Goal: Communication & Community: Share content

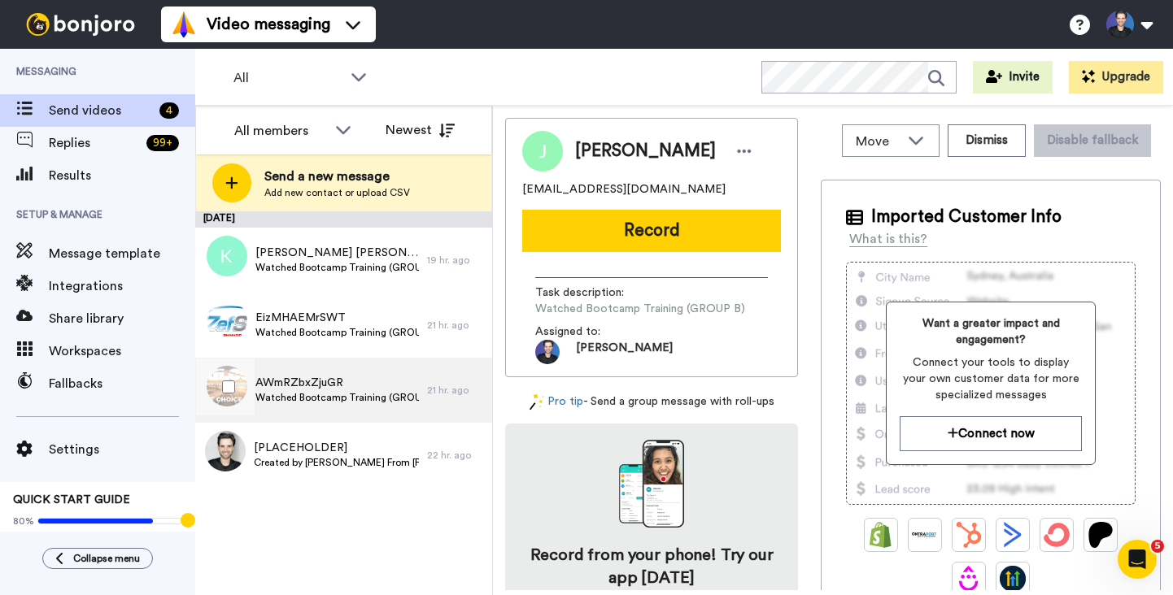
click at [455, 389] on div "21 hr. ago" at bounding box center [455, 390] width 57 height 13
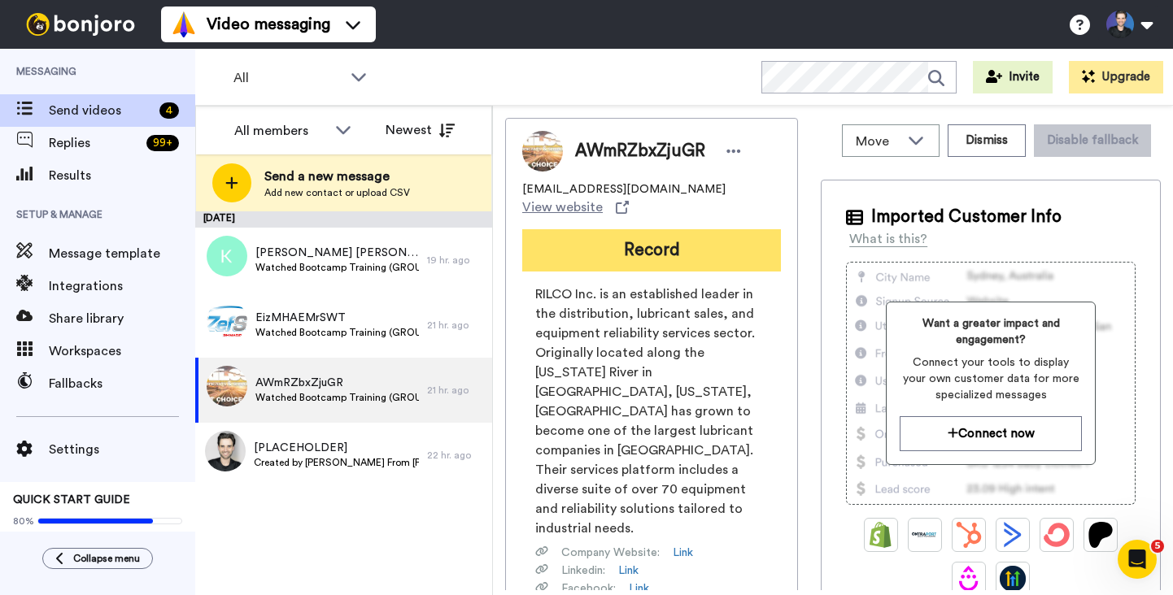
click at [673, 233] on button "Record" at bounding box center [651, 250] width 259 height 42
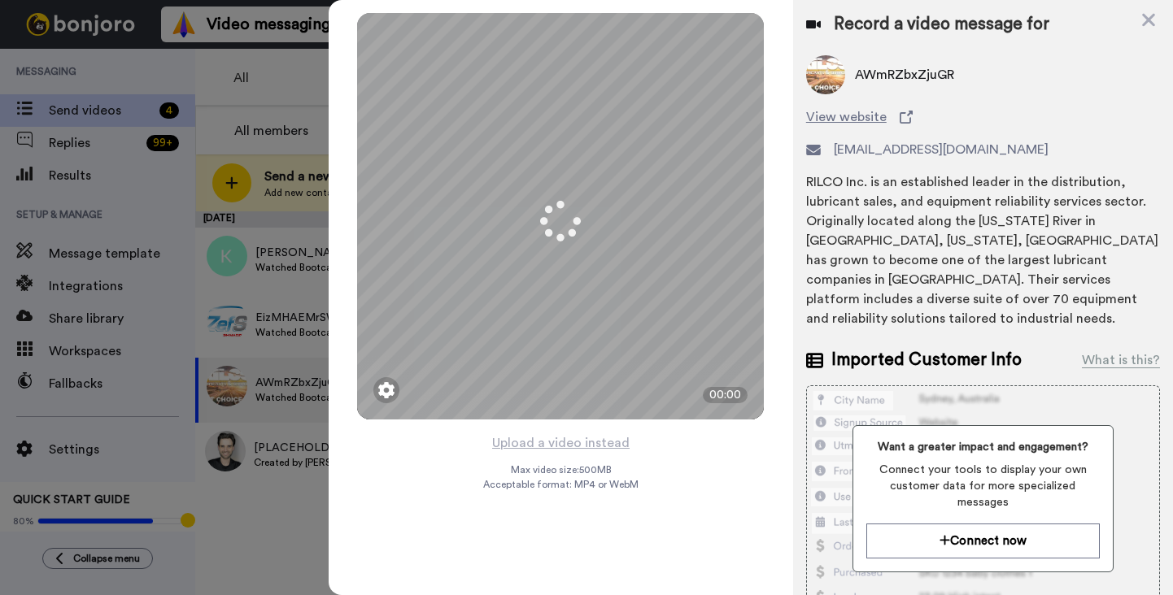
click at [712, 533] on div "Mirrored Redo 3 00:00 Upload a video instead Max video size: 500 MB Acceptable …" at bounding box center [561, 297] width 464 height 595
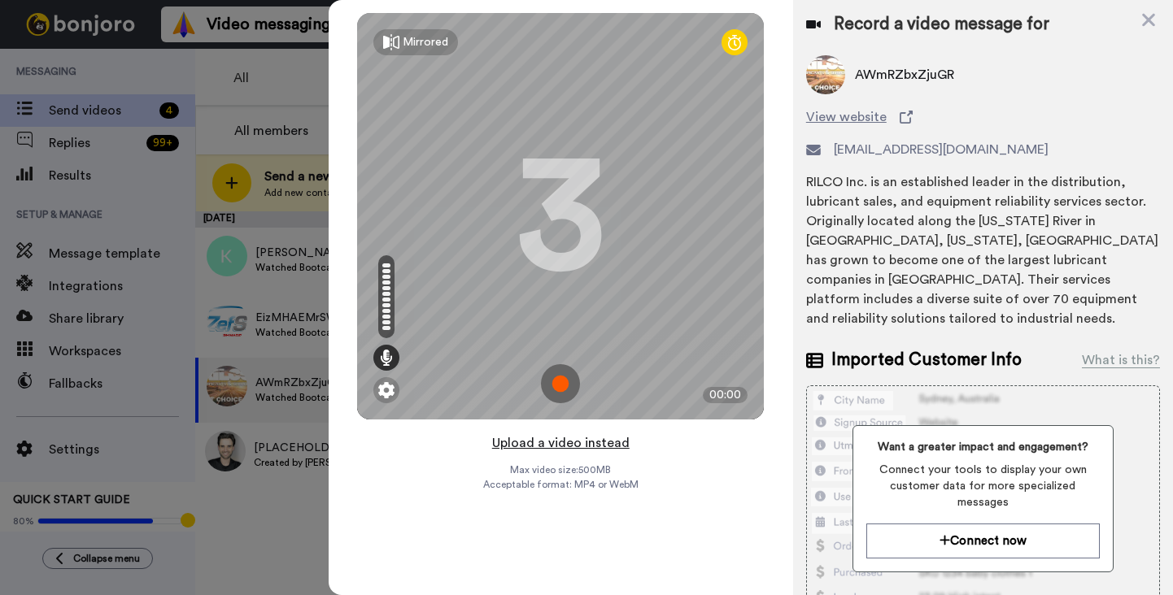
click at [616, 445] on button "Upload a video instead" at bounding box center [560, 443] width 147 height 21
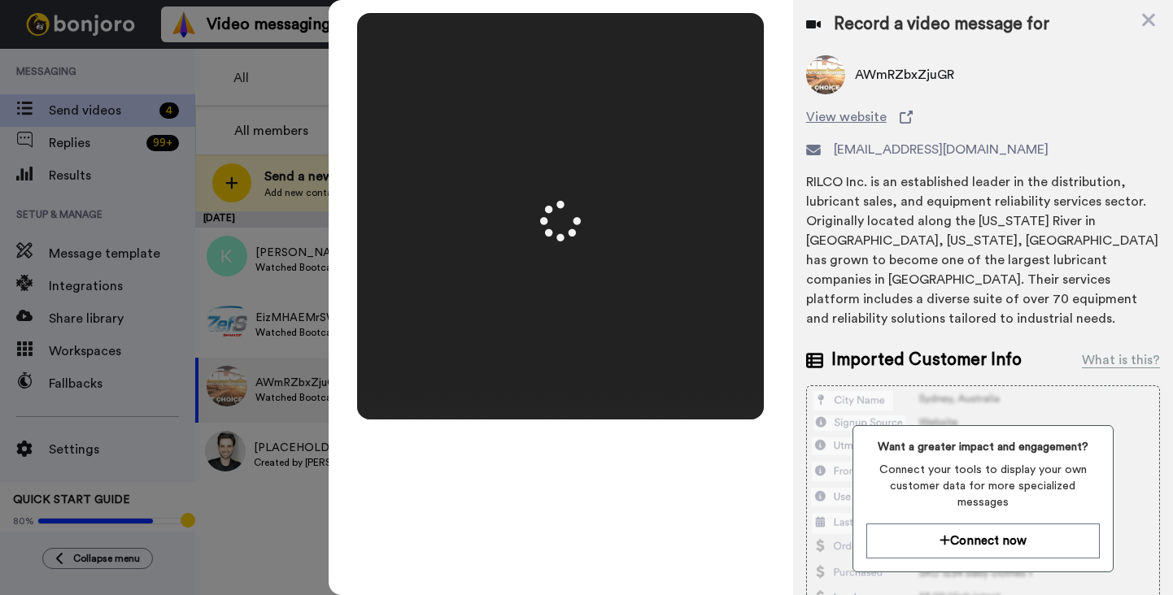
click at [728, 318] on video at bounding box center [560, 216] width 407 height 203
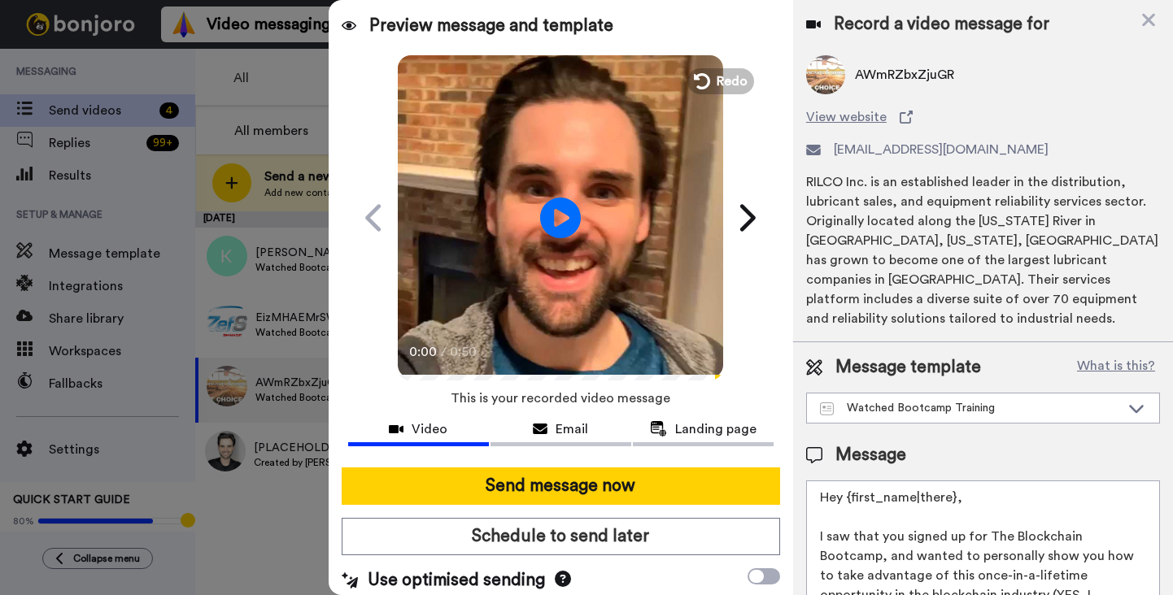
click at [727, 332] on div "Play/Pause 0:00 / 0:50" at bounding box center [560, 217] width 407 height 325
click at [715, 329] on video at bounding box center [560, 215] width 325 height 325
click at [712, 326] on video at bounding box center [560, 215] width 325 height 325
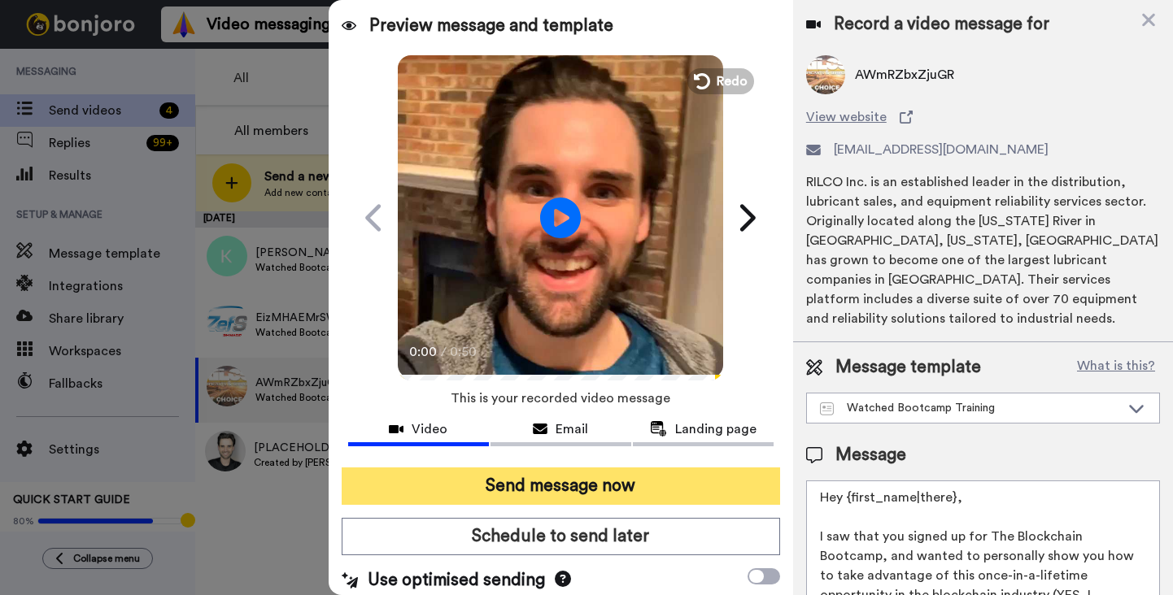
click at [724, 486] on button "Send message now" at bounding box center [561, 486] width 438 height 37
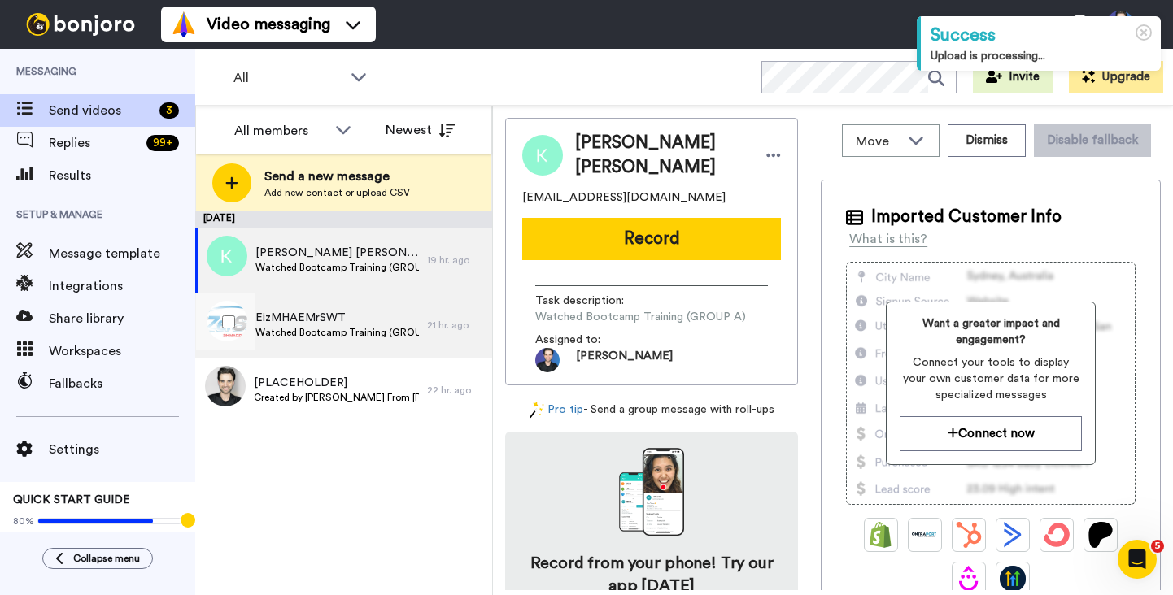
click at [416, 317] on span "EizMHAEMrSWT" at bounding box center [336, 318] width 163 height 16
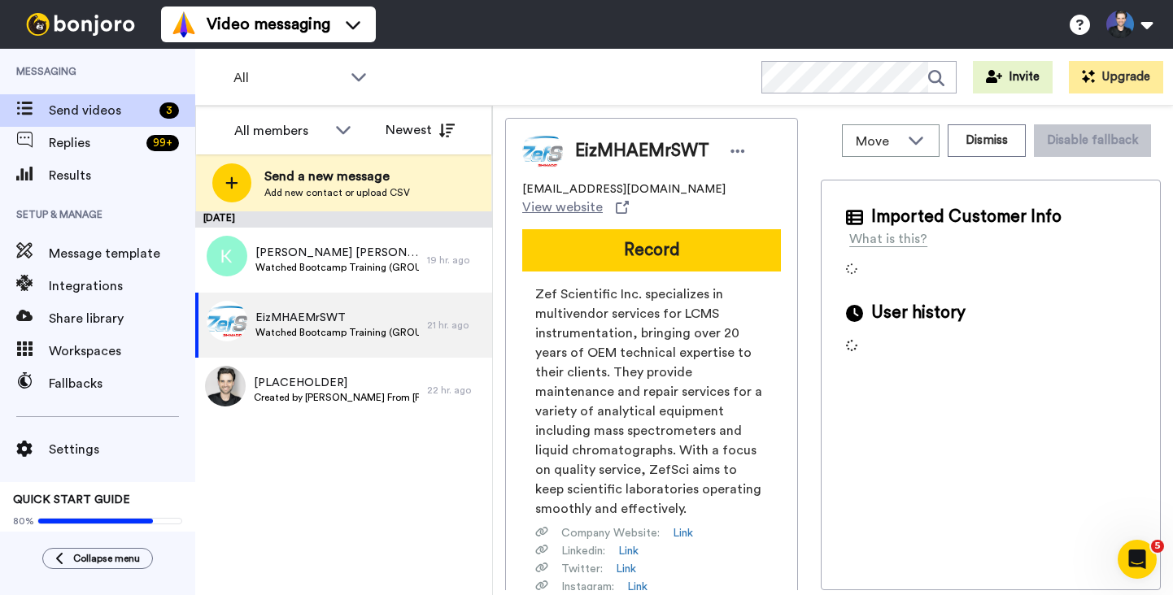
click at [516, 355] on div "EizMHAEMrSWT eno@zefsci.com View website Record Zef Scientific Inc. specializes…" at bounding box center [651, 424] width 293 height 612
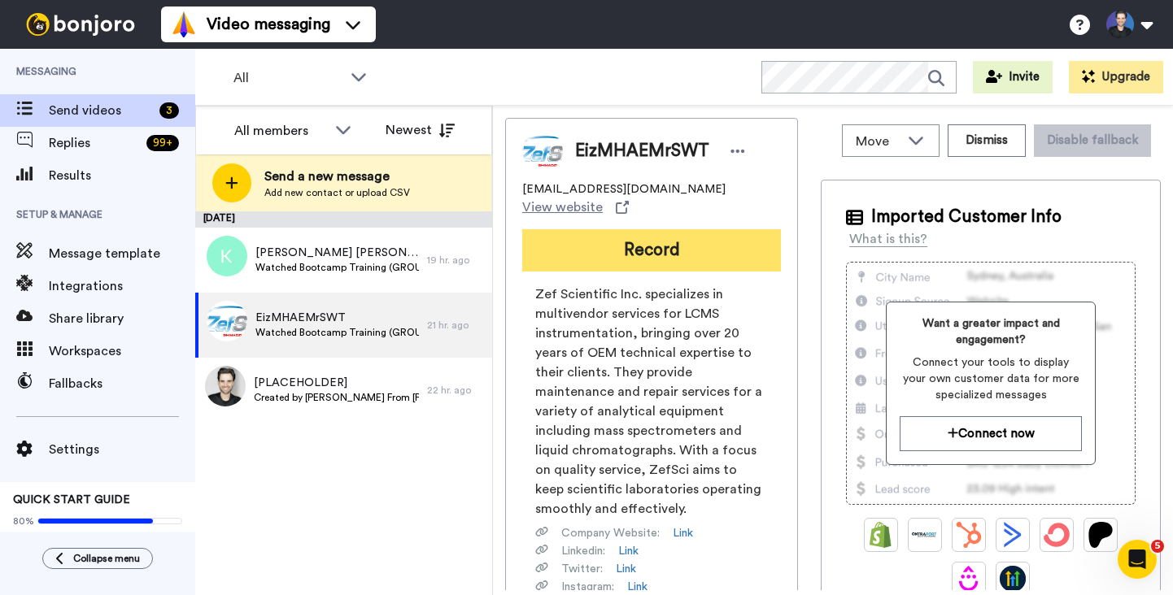
click at [585, 247] on button "Record" at bounding box center [651, 250] width 259 height 42
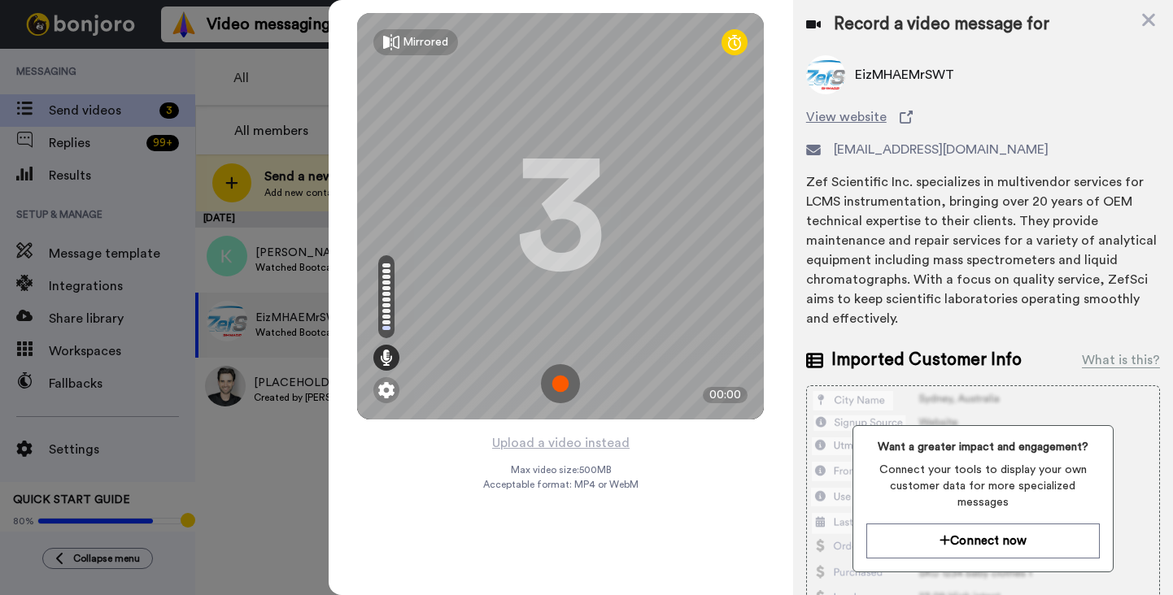
click at [691, 472] on div "Mirrored Redo 3 00:00 Upload a video instead Max video size: 500 MB Acceptable …" at bounding box center [561, 297] width 464 height 595
click at [626, 449] on button "Upload a video instead" at bounding box center [560, 443] width 147 height 21
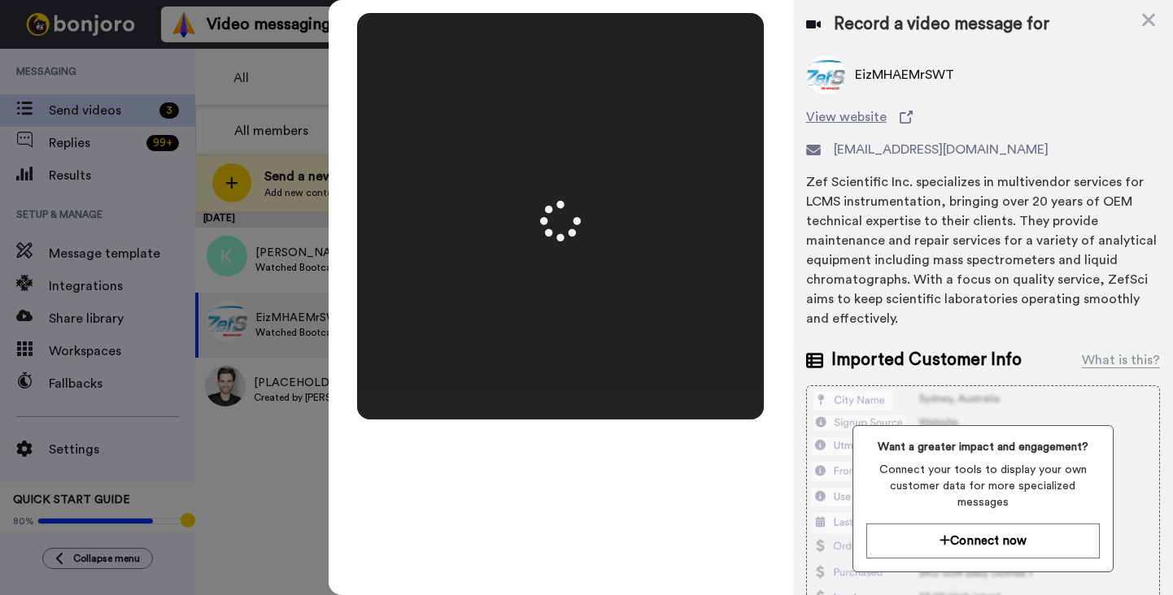
click at [761, 312] on video at bounding box center [560, 216] width 407 height 203
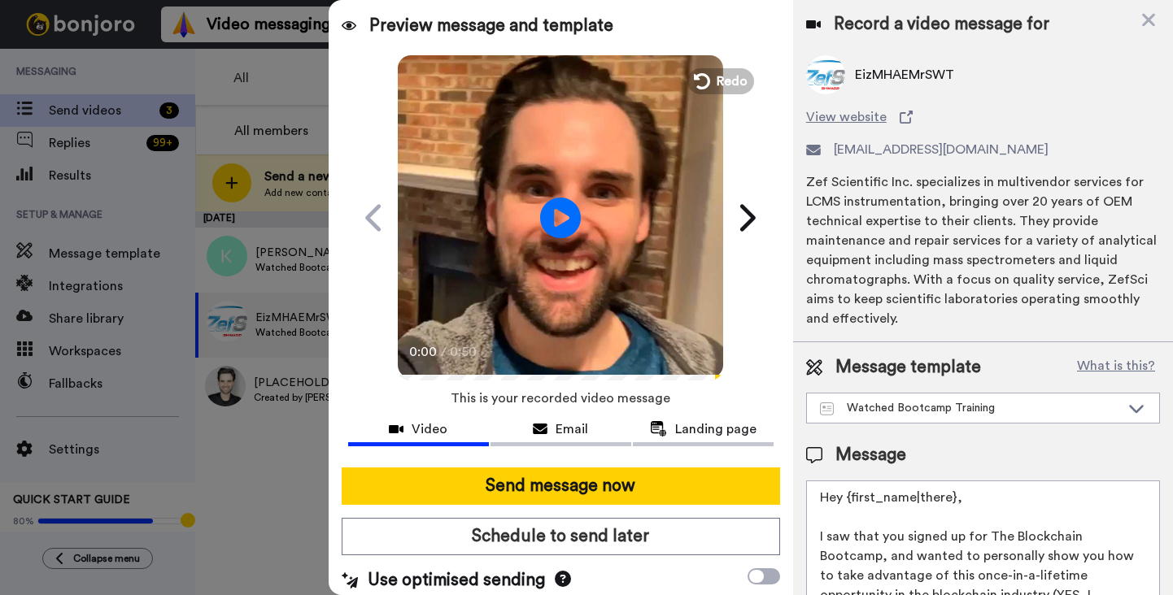
click at [616, 262] on video at bounding box center [560, 215] width 325 height 325
click at [606, 305] on video at bounding box center [560, 215] width 325 height 325
drag, startPoint x: 606, startPoint y: 308, endPoint x: 610, endPoint y: 385, distance: 76.6
click at [606, 309] on video at bounding box center [560, 215] width 325 height 325
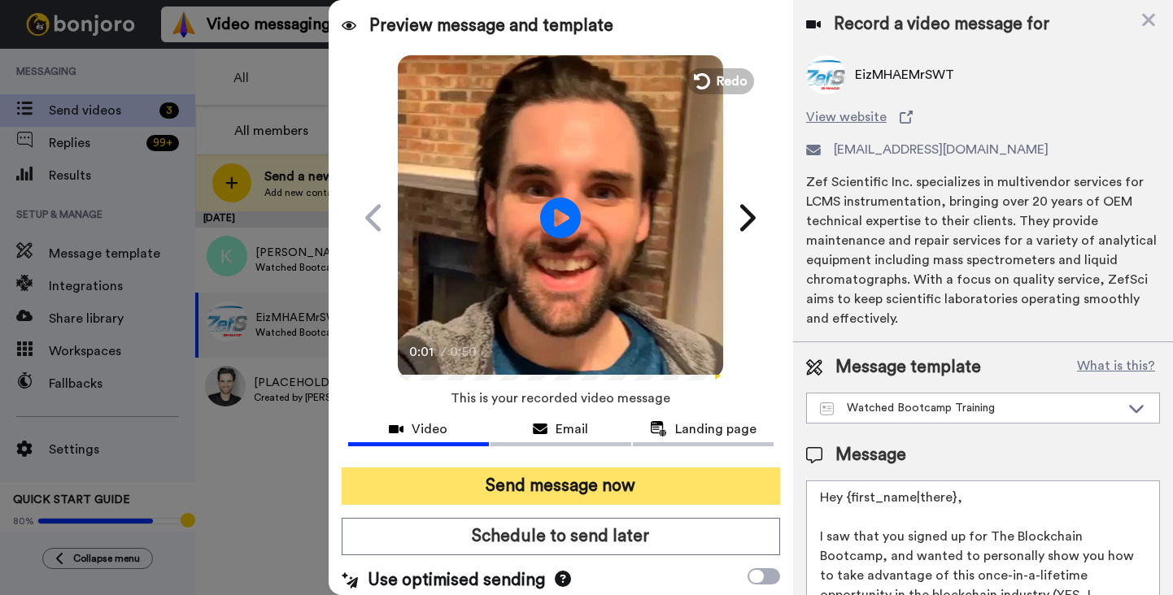
click at [629, 480] on button "Send message now" at bounding box center [561, 486] width 438 height 37
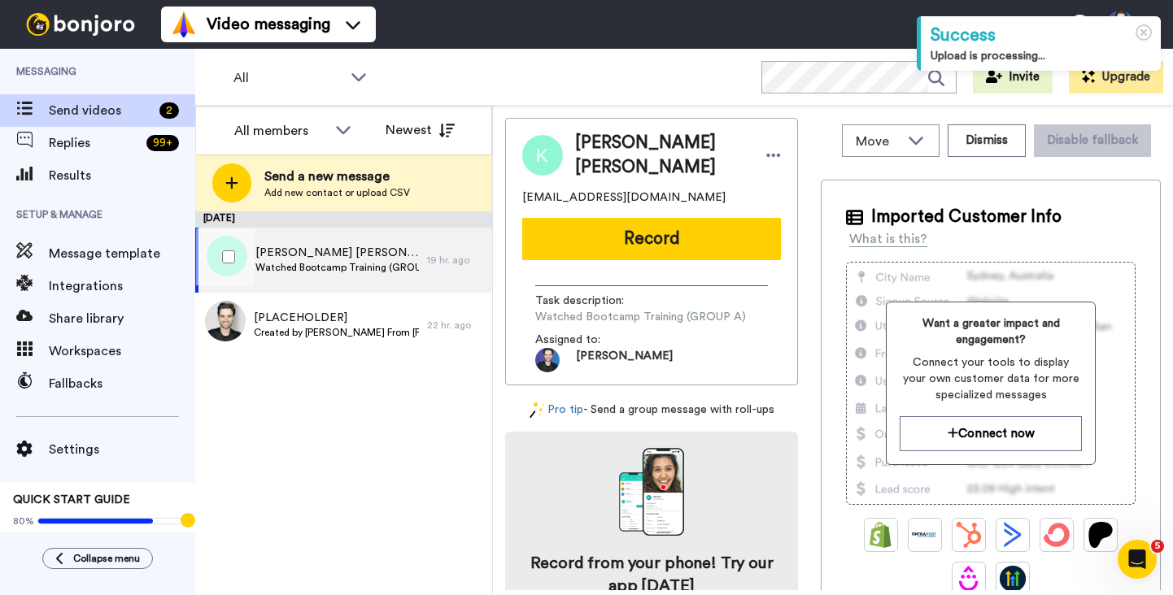
click at [445, 246] on div "Kazi Mohammed Sazzad Hossen Watched Bootcamp Training (GROUP A) 19 hr. ago" at bounding box center [343, 260] width 297 height 65
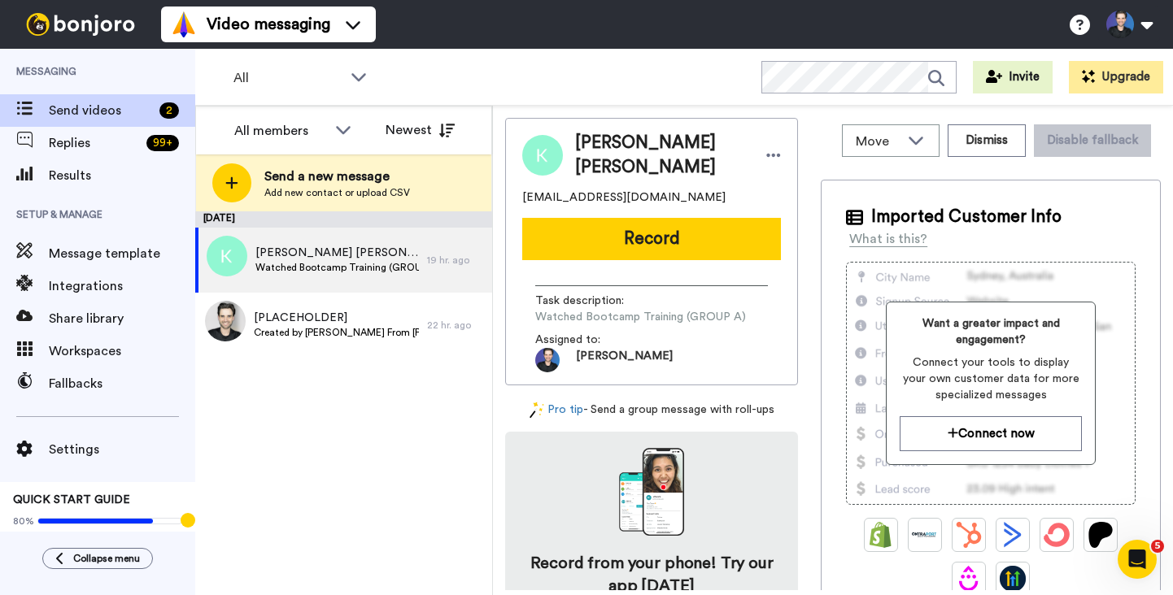
drag, startPoint x: 702, startPoint y: 65, endPoint x: 745, endPoint y: 28, distance: 57.1
click at [703, 65] on div "All WORKSPACES View all All Default Bootcamp Onboarding Blockchain Mastery Univ…" at bounding box center [684, 77] width 978 height 57
click at [390, 257] on span "[PERSON_NAME] [PERSON_NAME]" at bounding box center [336, 253] width 163 height 16
click at [618, 241] on button "Record" at bounding box center [651, 239] width 259 height 42
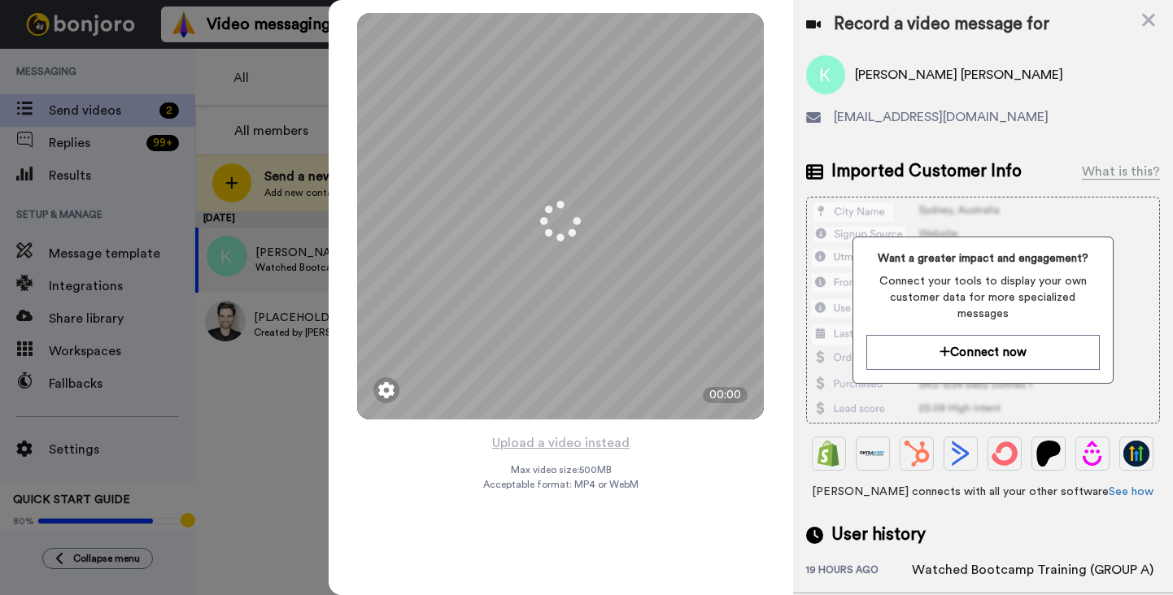
click at [647, 472] on div "Mirrored Redo 3 00:00 Upload a video instead Max video size: 500 MB Acceptable …" at bounding box center [561, 297] width 464 height 595
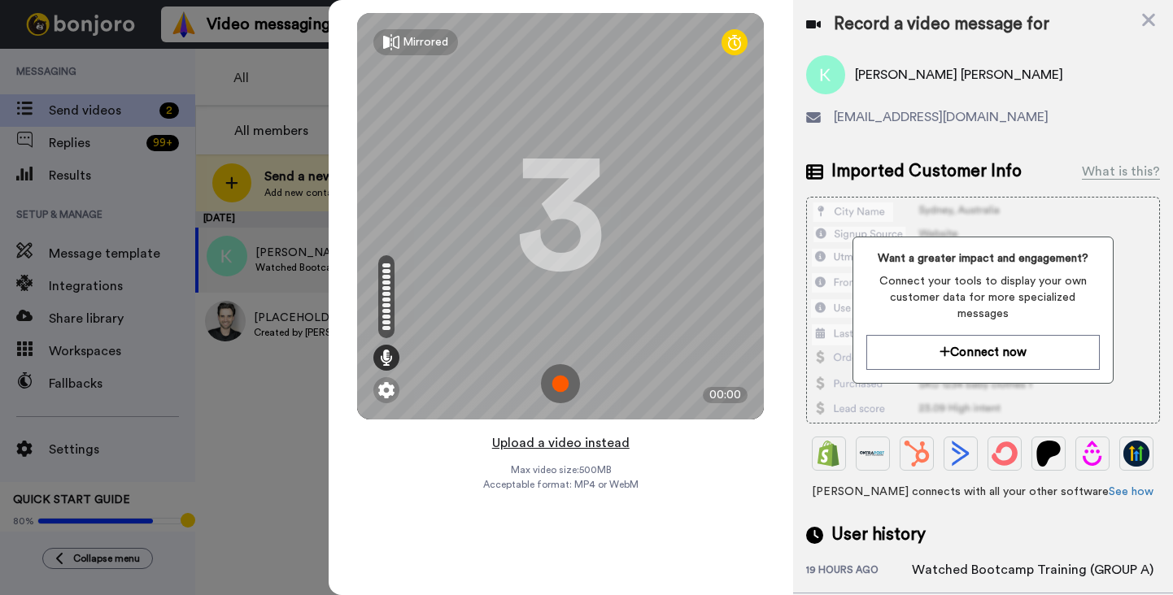
click at [618, 440] on button "Upload a video instead" at bounding box center [560, 443] width 147 height 21
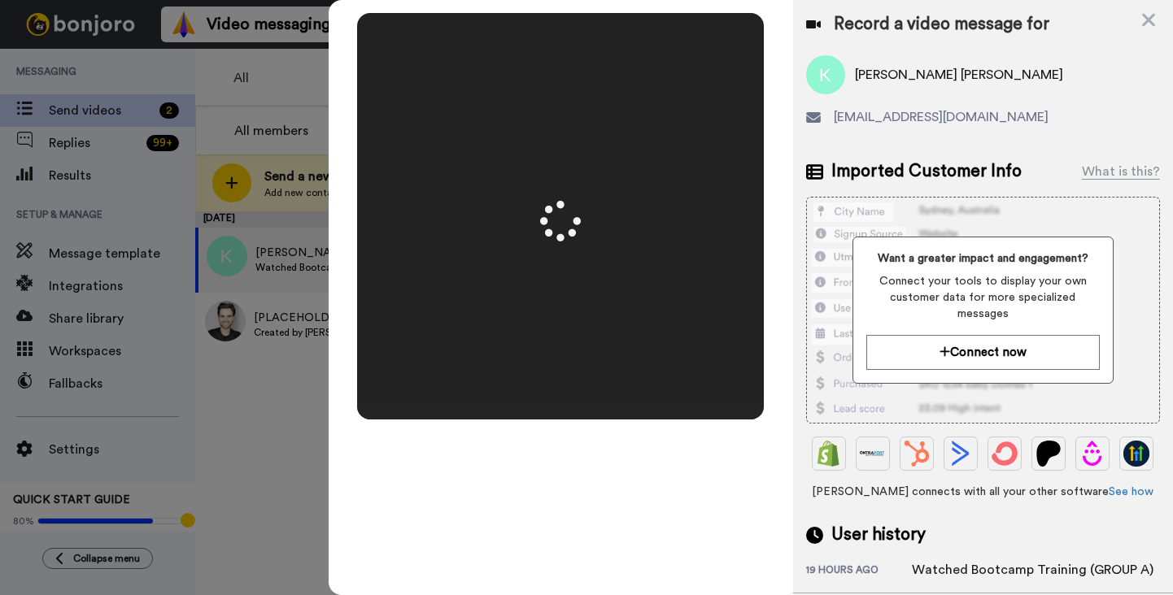
click at [789, 341] on div "Mirrored Redo 3 00:50" at bounding box center [561, 297] width 464 height 595
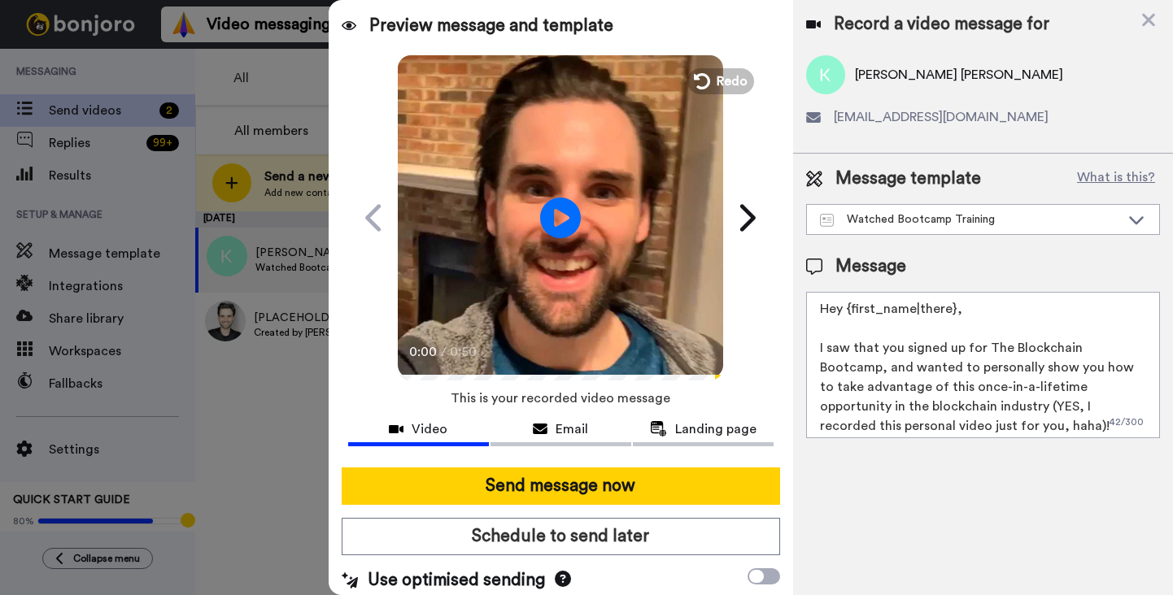
click at [706, 332] on video at bounding box center [560, 215] width 325 height 325
drag, startPoint x: 625, startPoint y: 297, endPoint x: 655, endPoint y: 384, distance: 92.1
click at [625, 297] on video at bounding box center [560, 215] width 325 height 325
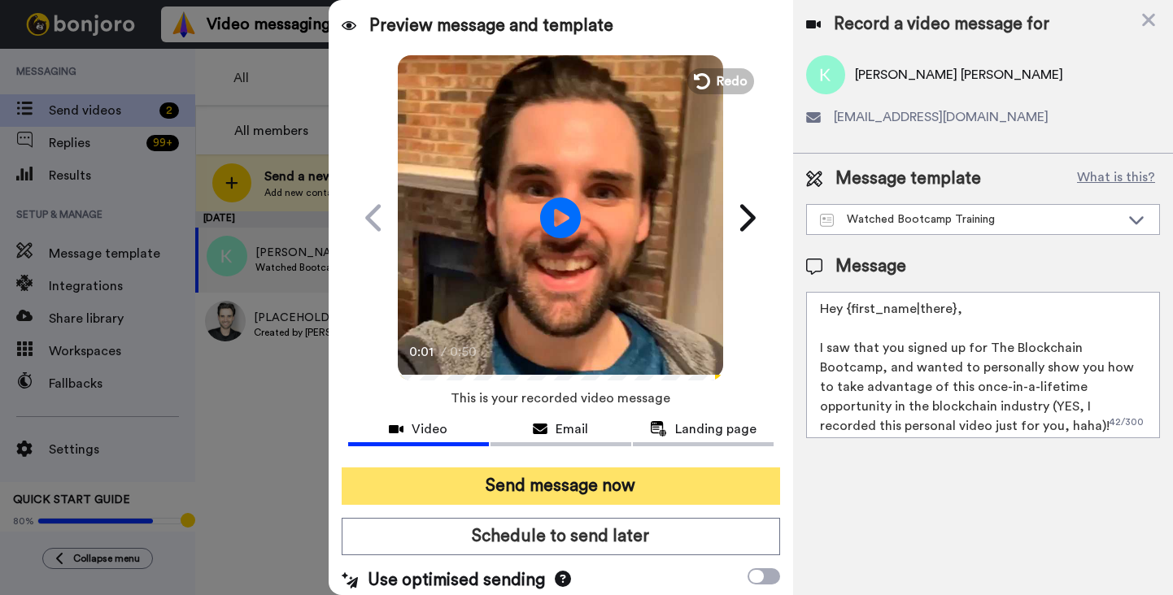
click at [701, 486] on button "Send message now" at bounding box center [561, 486] width 438 height 37
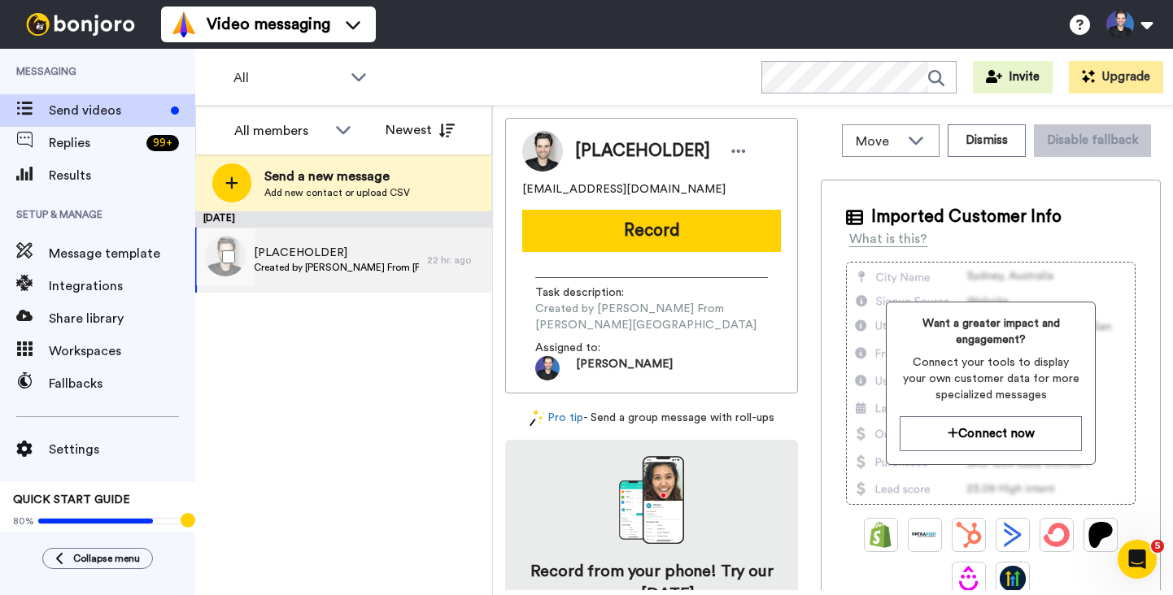
click at [443, 283] on div "[PLACEHOLDER] Created by Gregory From Dapp University 22 hr. ago" at bounding box center [343, 260] width 297 height 65
drag, startPoint x: 676, startPoint y: 185, endPoint x: 516, endPoint y: 199, distance: 160.0
click at [516, 199] on div "[PLACEHOLDER] dappuniversity@gmail.com Record Task description : Created by Gre…" at bounding box center [651, 256] width 293 height 276
click at [517, 194] on div "[PLACEHOLDER] dappuniversity@gmail.com Record Task description : Created by Gre…" at bounding box center [651, 256] width 293 height 276
drag, startPoint x: 516, startPoint y: 191, endPoint x: 681, endPoint y: 185, distance: 164.4
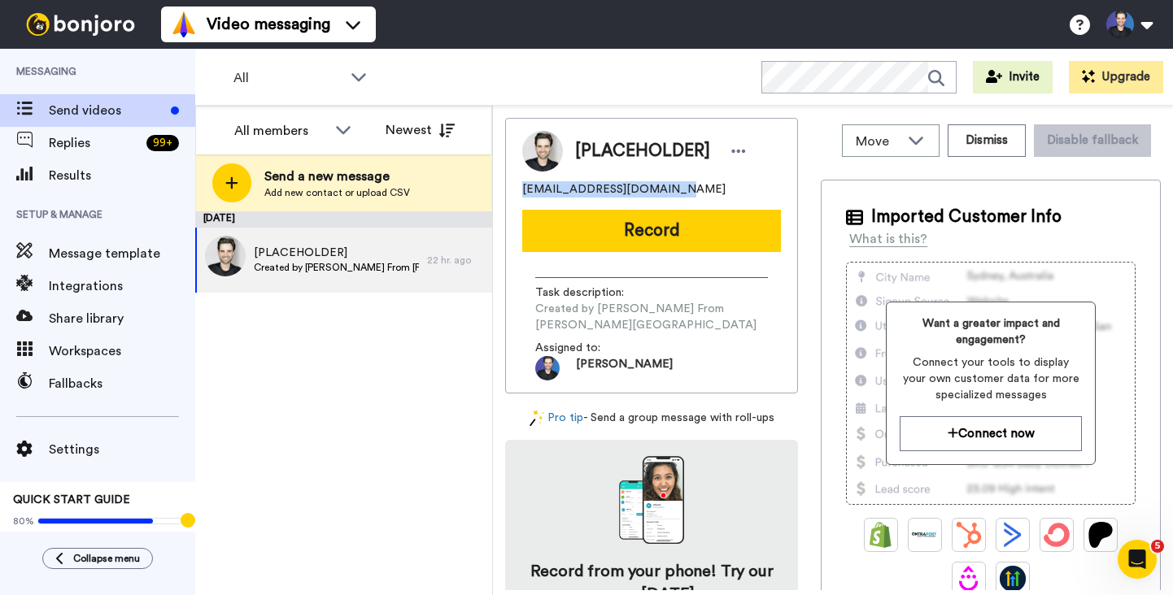
click at [681, 185] on div "[PLACEHOLDER] dappuniversity@gmail.com Record Task description : Created by Gre…" at bounding box center [651, 256] width 293 height 276
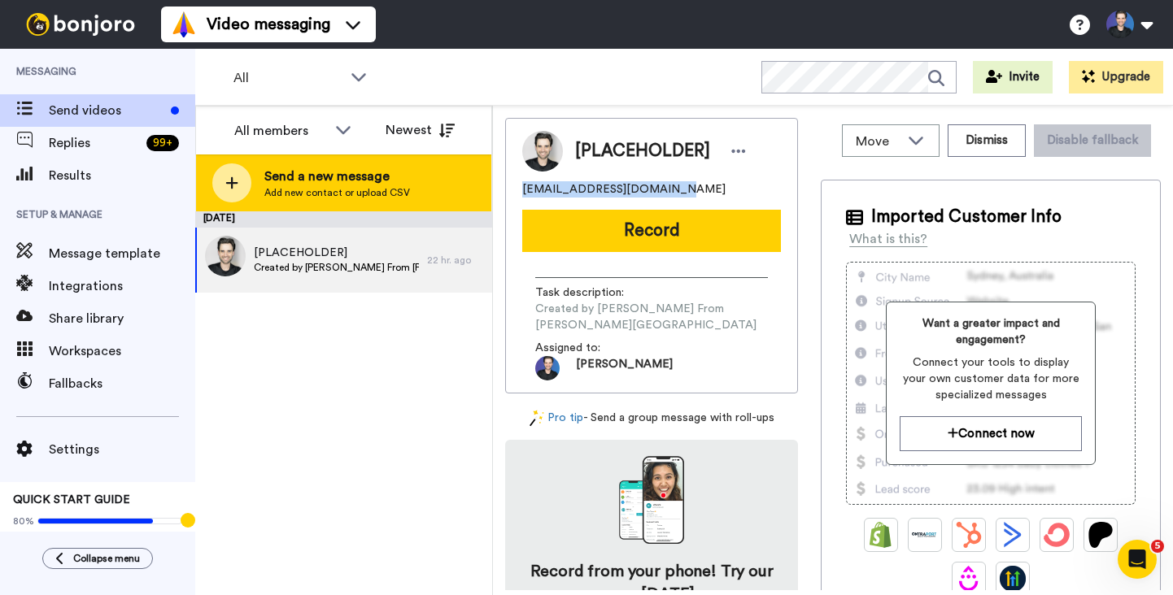
copy span "dappuniversity@gmail.com"
click at [414, 183] on div "Send a new message Add new contact or upload CSV" at bounding box center [343, 183] width 295 height 57
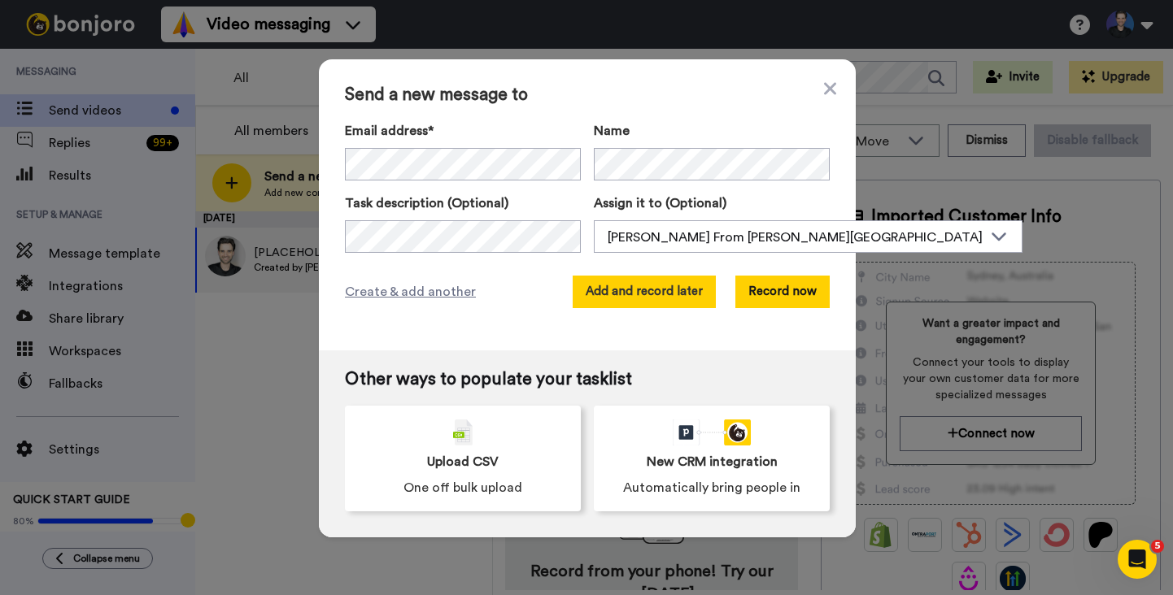
click at [591, 304] on button "Add and record later" at bounding box center [644, 292] width 143 height 33
